Goal: Register for event/course

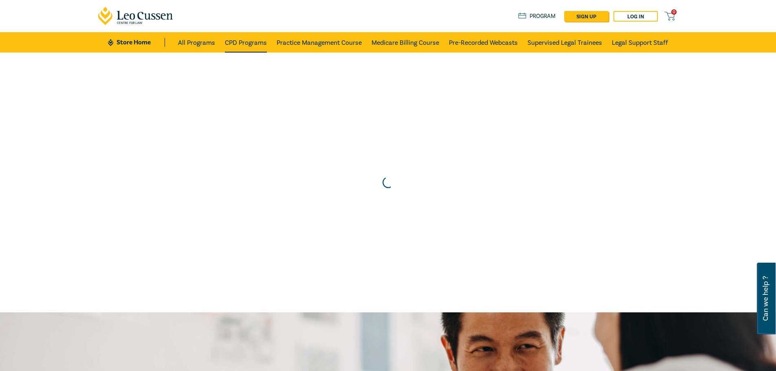
click at [264, 47] on link "CPD Programs" at bounding box center [246, 42] width 42 height 20
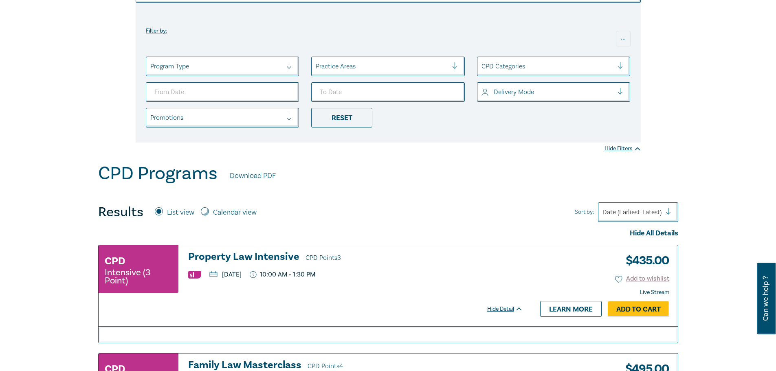
scroll to position [122, 0]
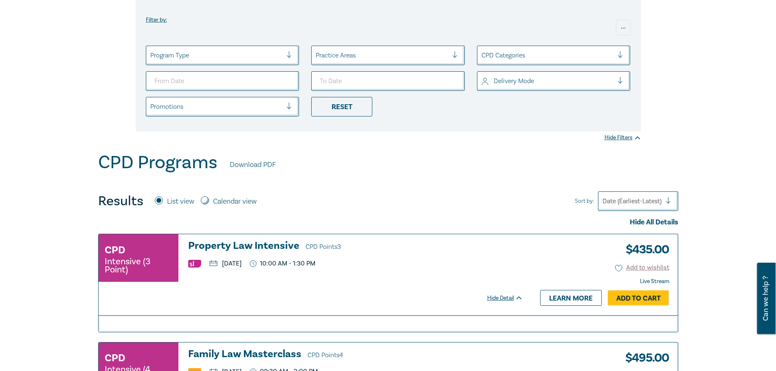
click at [627, 80] on div at bounding box center [623, 81] width 12 height 8
click at [579, 124] on div "Live Stream" at bounding box center [553, 121] width 153 height 17
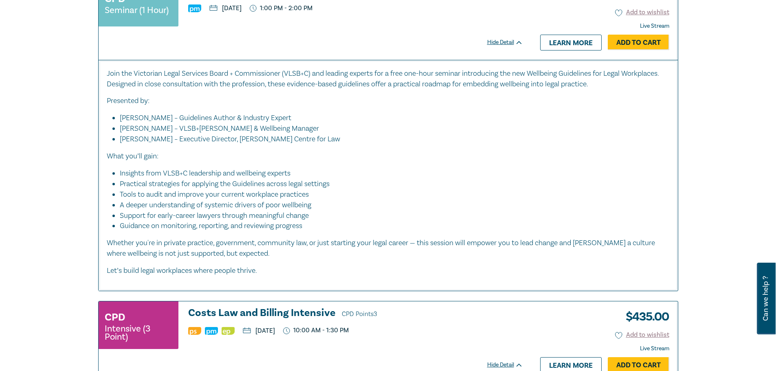
scroll to position [1344, 0]
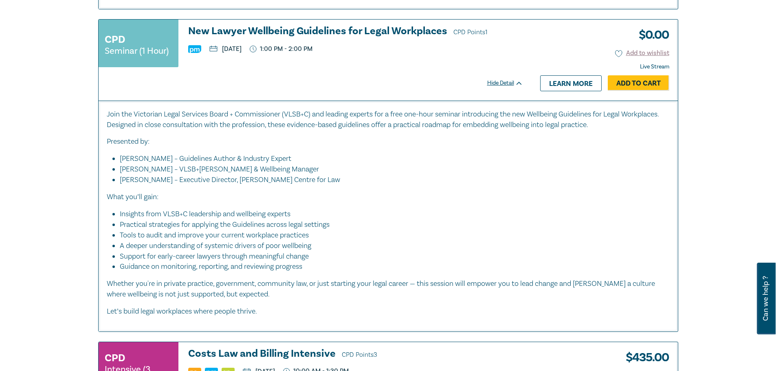
click at [421, 32] on h3 "New Lawyer Wellbeing Guidelines for Legal Workplaces CPD Points 1" at bounding box center [355, 32] width 335 height 12
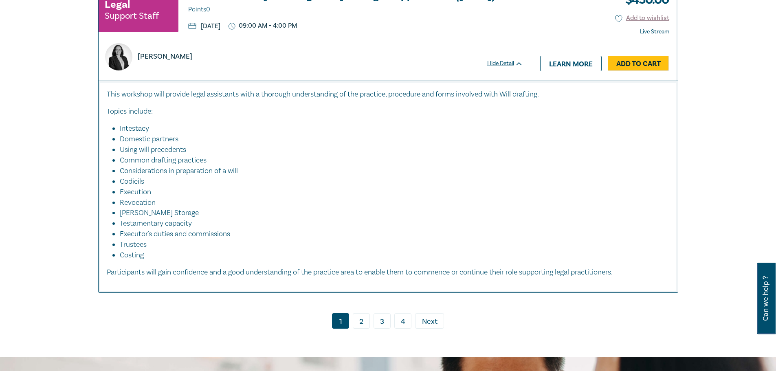
scroll to position [3371, 0]
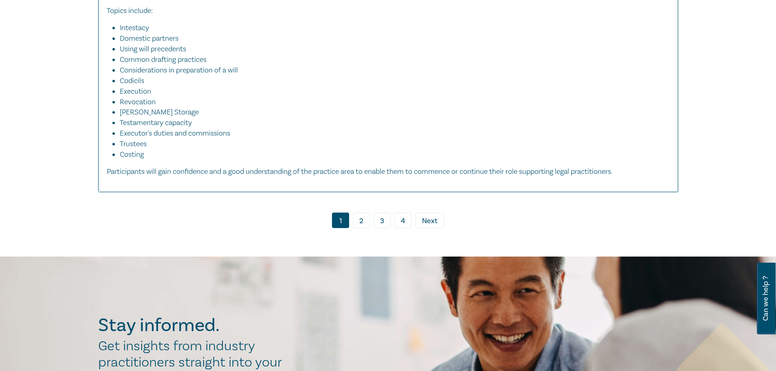
click at [360, 228] on link "2" at bounding box center [361, 220] width 17 height 15
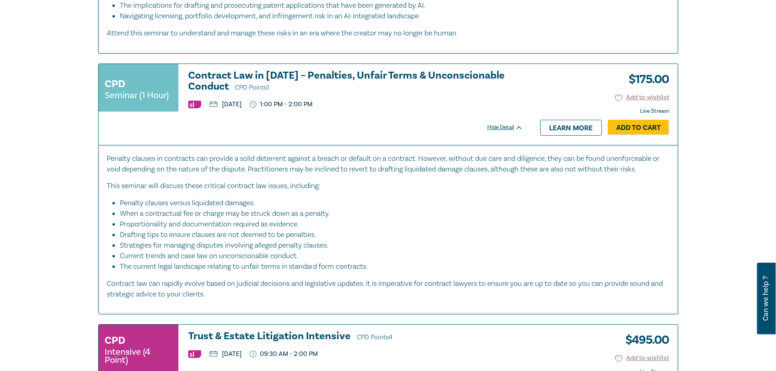
scroll to position [3664, 0]
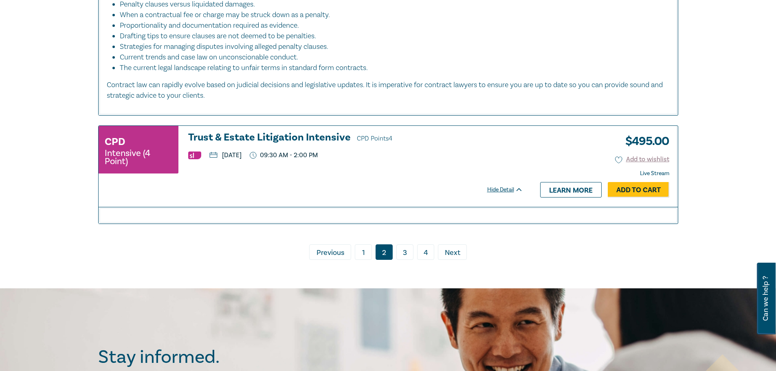
click at [406, 244] on link "3" at bounding box center [404, 251] width 17 height 15
